Goal: Information Seeking & Learning: Learn about a topic

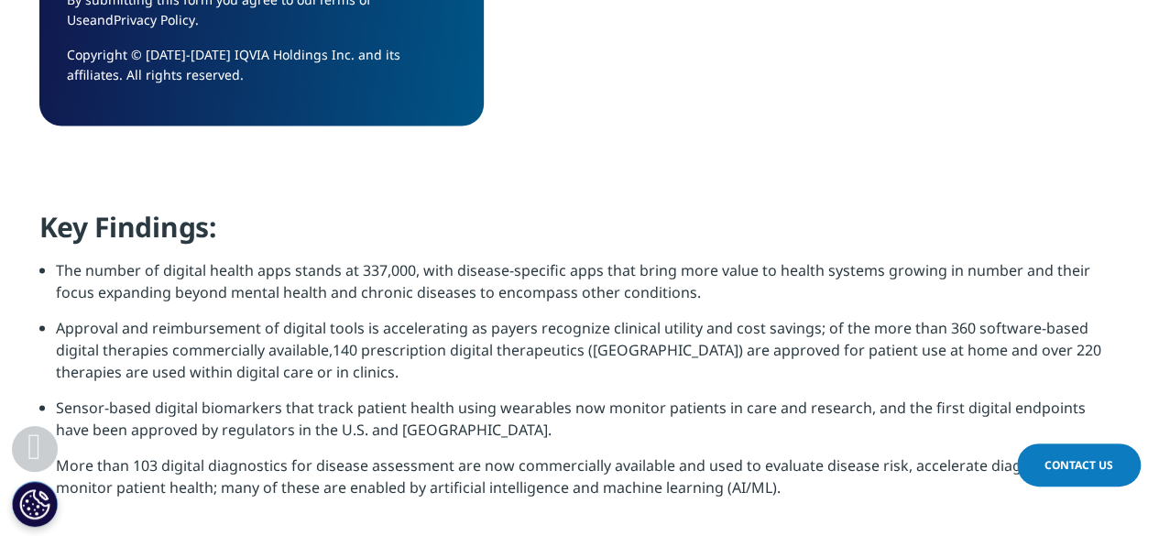
scroll to position [1780, 0]
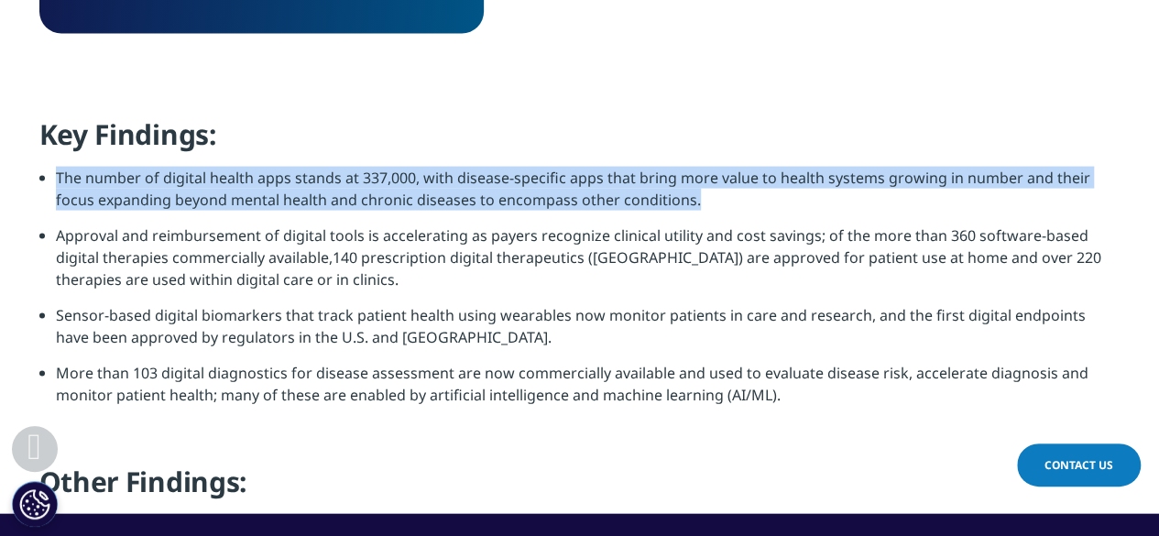
drag, startPoint x: 48, startPoint y: 170, endPoint x: 700, endPoint y: 201, distance: 653.3
click at [700, 201] on ul "The number of digital health apps stands at 337,000, with disease-specific apps…" at bounding box center [579, 293] width 1081 height 253
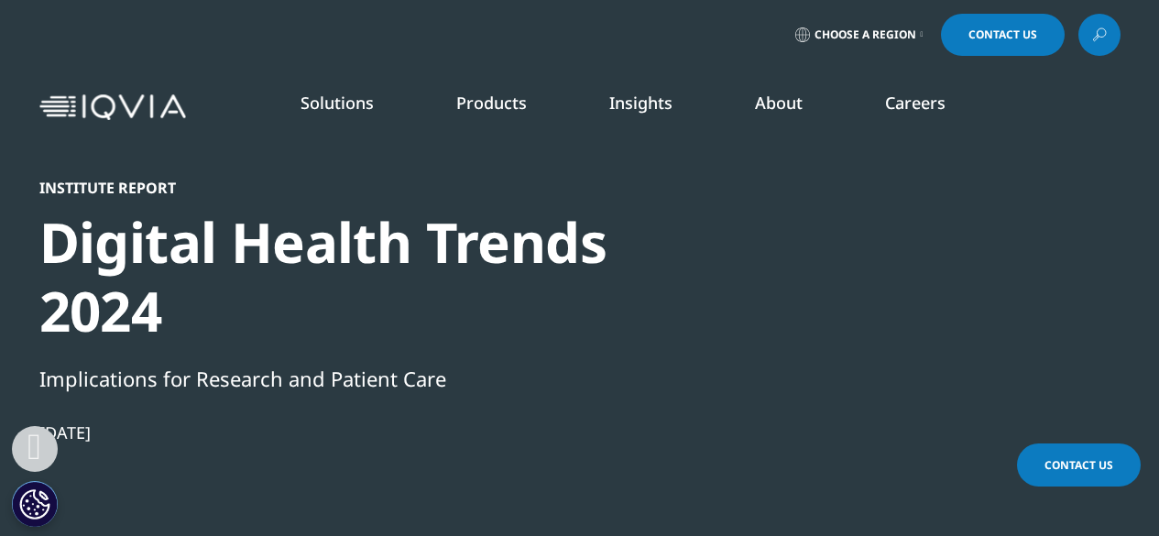
scroll to position [1710, 0]
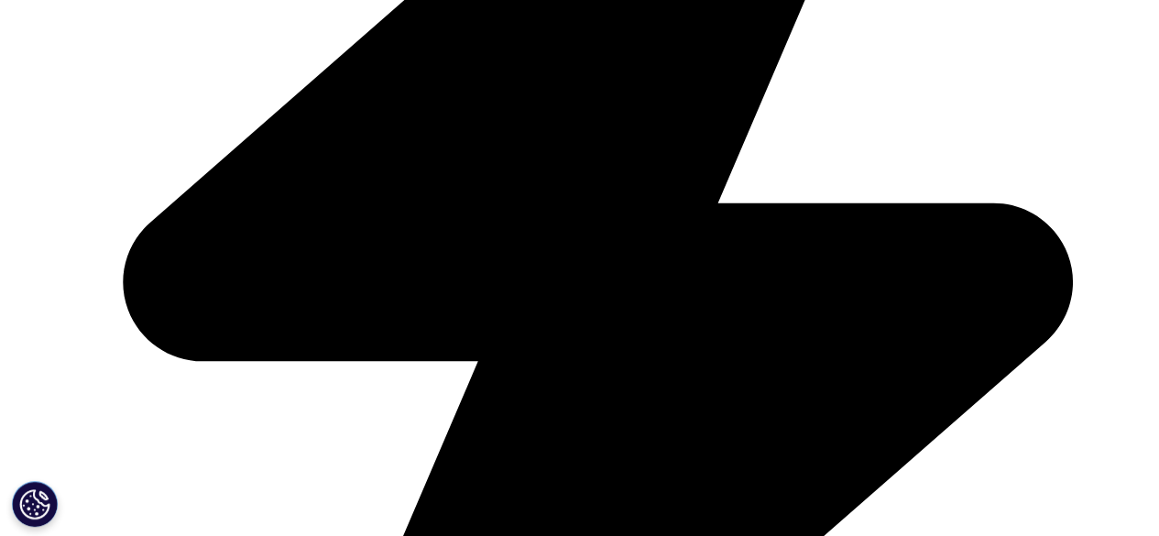
scroll to position [1883, 0]
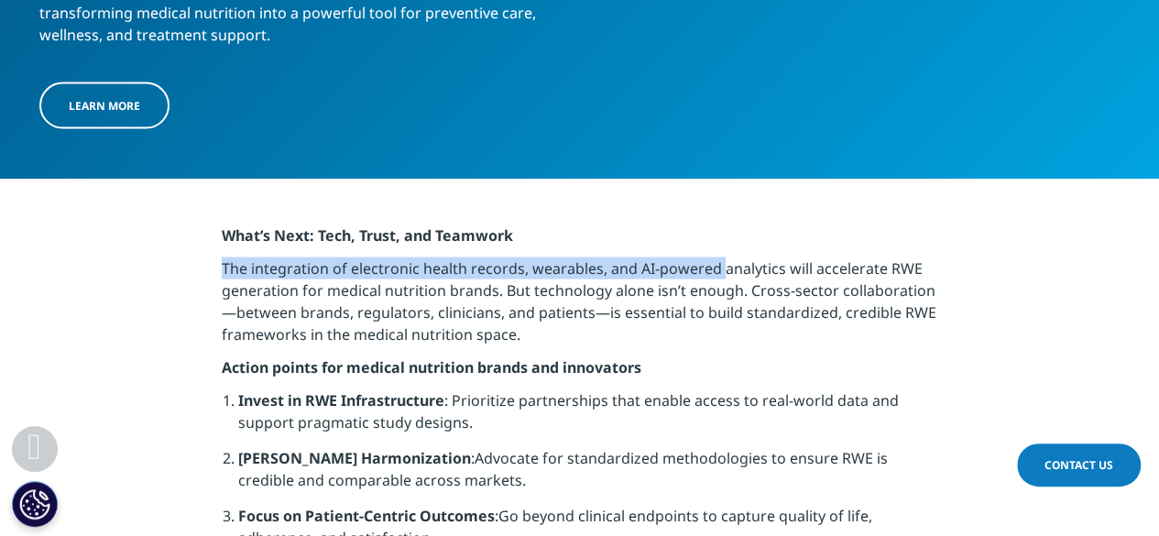
drag, startPoint x: 202, startPoint y: 276, endPoint x: 720, endPoint y: 278, distance: 518.7
click at [720, 278] on section "What’s Next: Tech, Trust, and Teamwork The integration of electronic health rec…" at bounding box center [579, 535] width 1159 height 712
